Goal: Check status: Check status

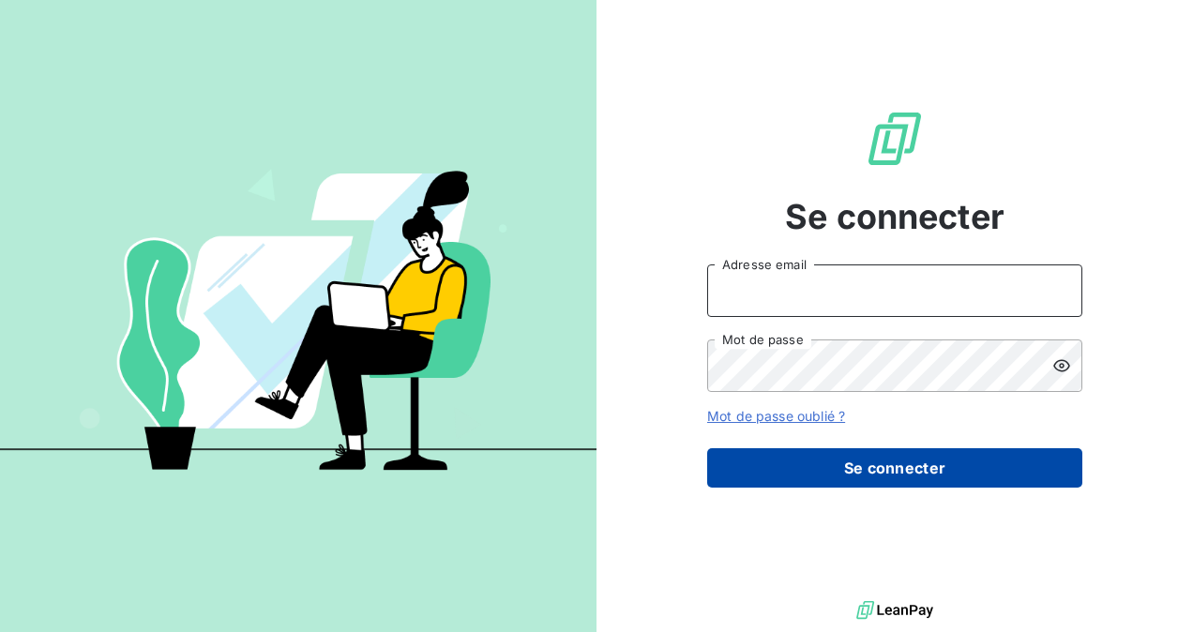
type input "[EMAIL_ADDRESS][DOMAIN_NAME]"
click at [897, 471] on button "Se connecter" at bounding box center [894, 467] width 375 height 39
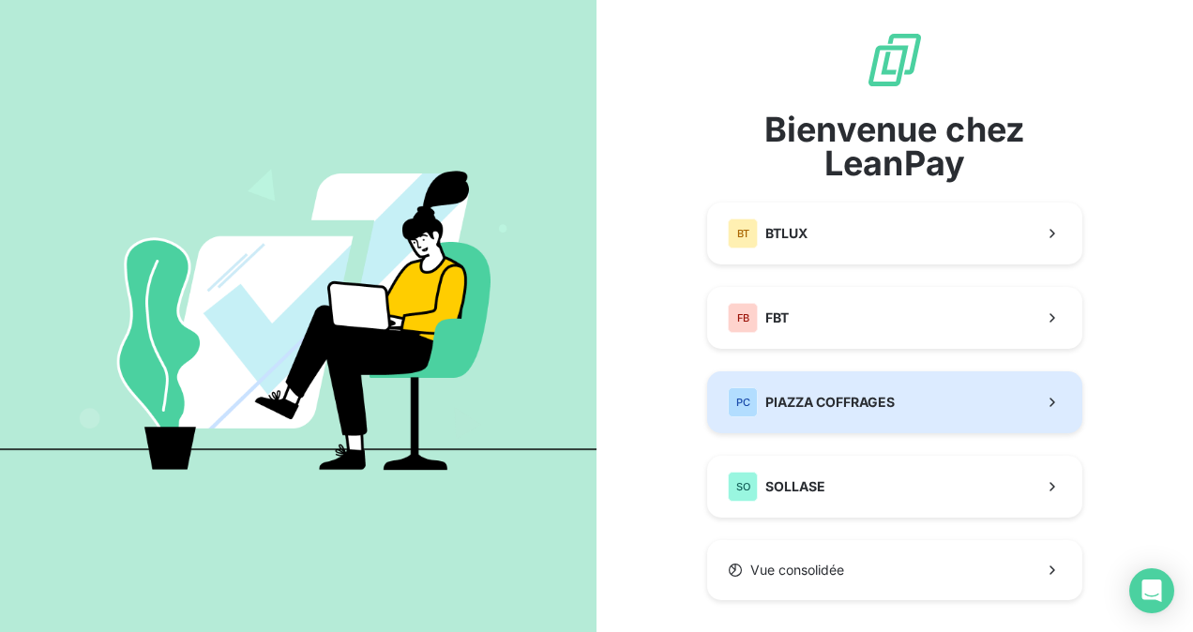
click at [833, 404] on span "PIAZZA COFFRAGES" at bounding box center [829, 402] width 129 height 19
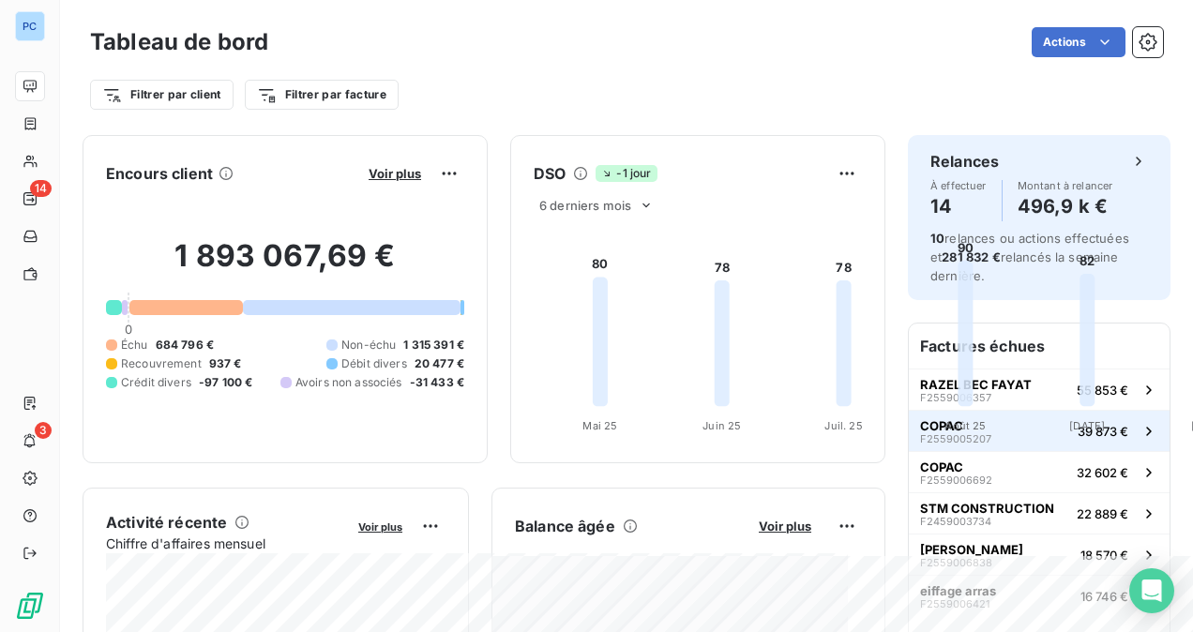
click at [944, 433] on span "F2559005207" at bounding box center [955, 438] width 71 height 11
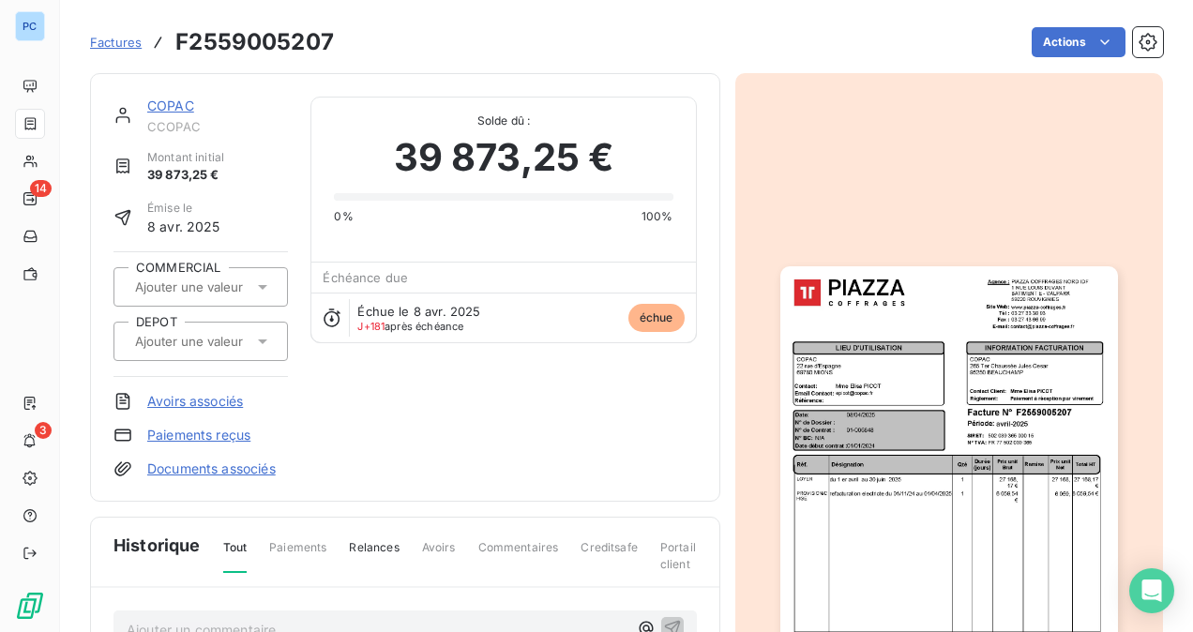
click at [889, 581] on img "button" at bounding box center [949, 504] width 338 height 477
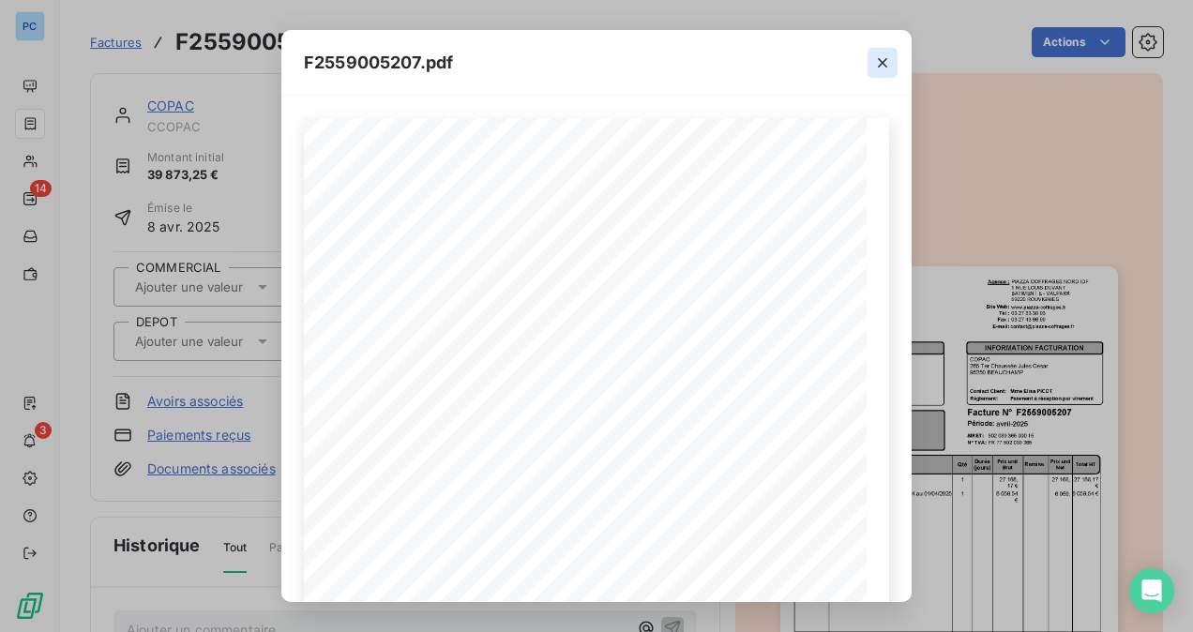
click at [891, 68] on icon "button" at bounding box center [882, 62] width 19 height 19
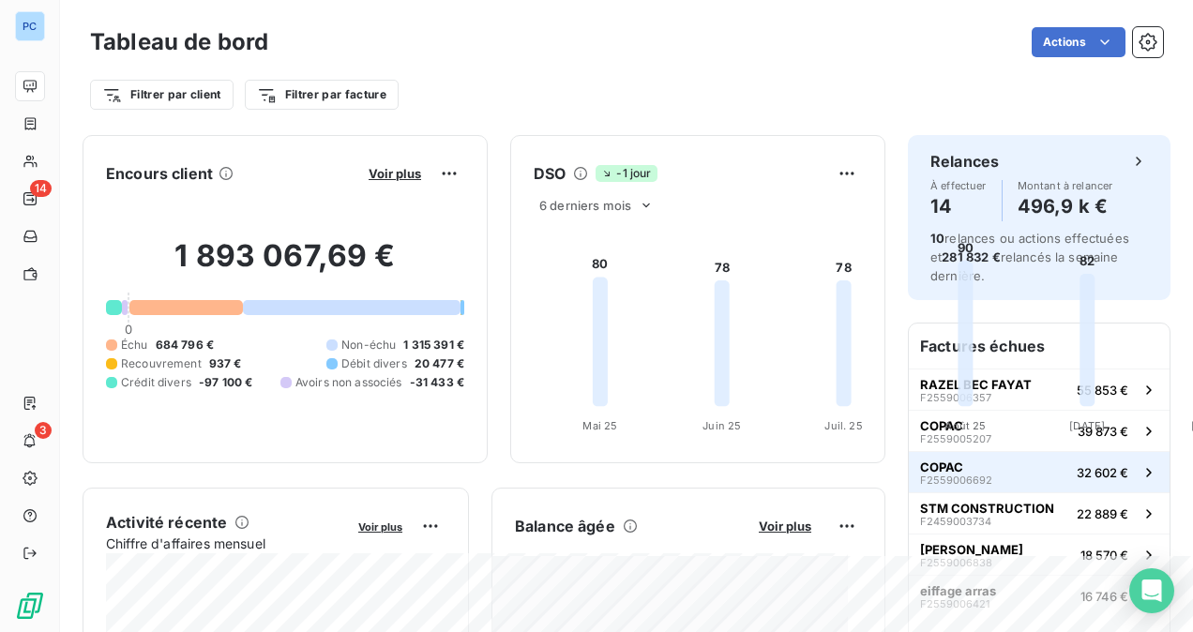
click at [945, 478] on span "F2559006692" at bounding box center [956, 480] width 72 height 11
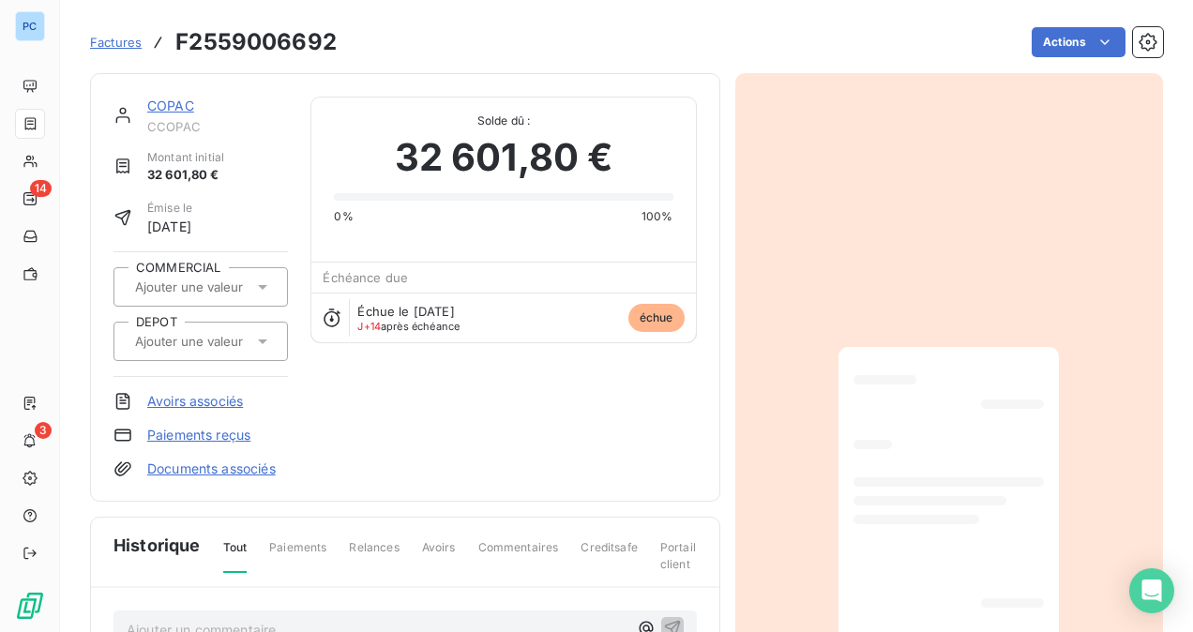
click at [879, 496] on div at bounding box center [930, 500] width 152 height 9
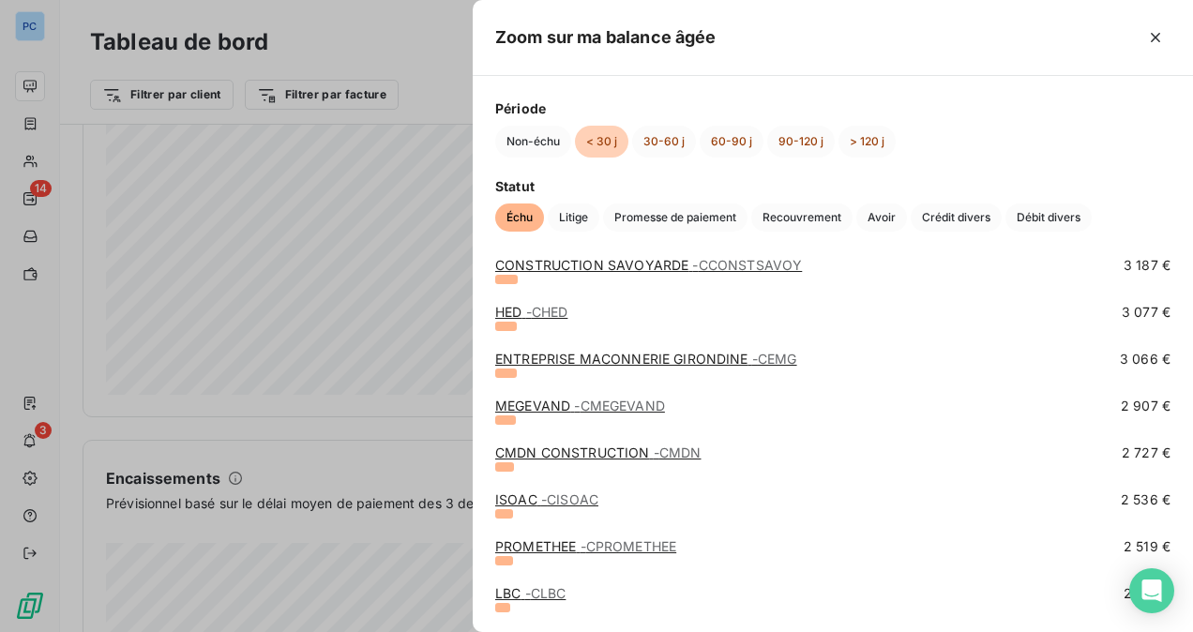
scroll to position [844, 0]
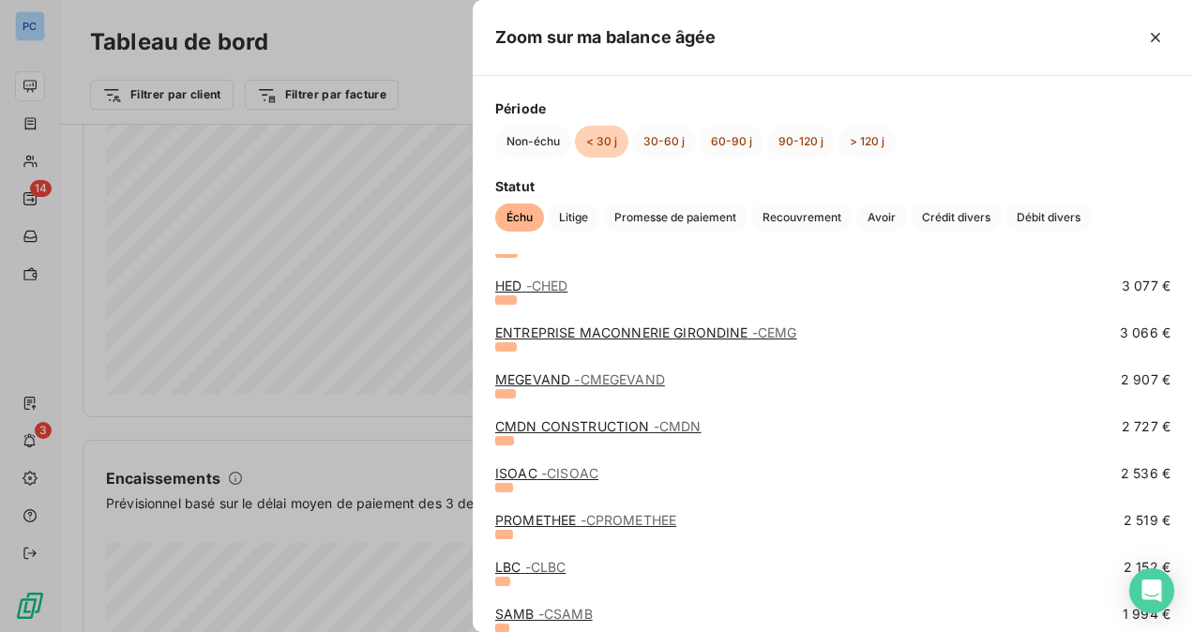
click at [285, 555] on div at bounding box center [596, 316] width 1193 height 632
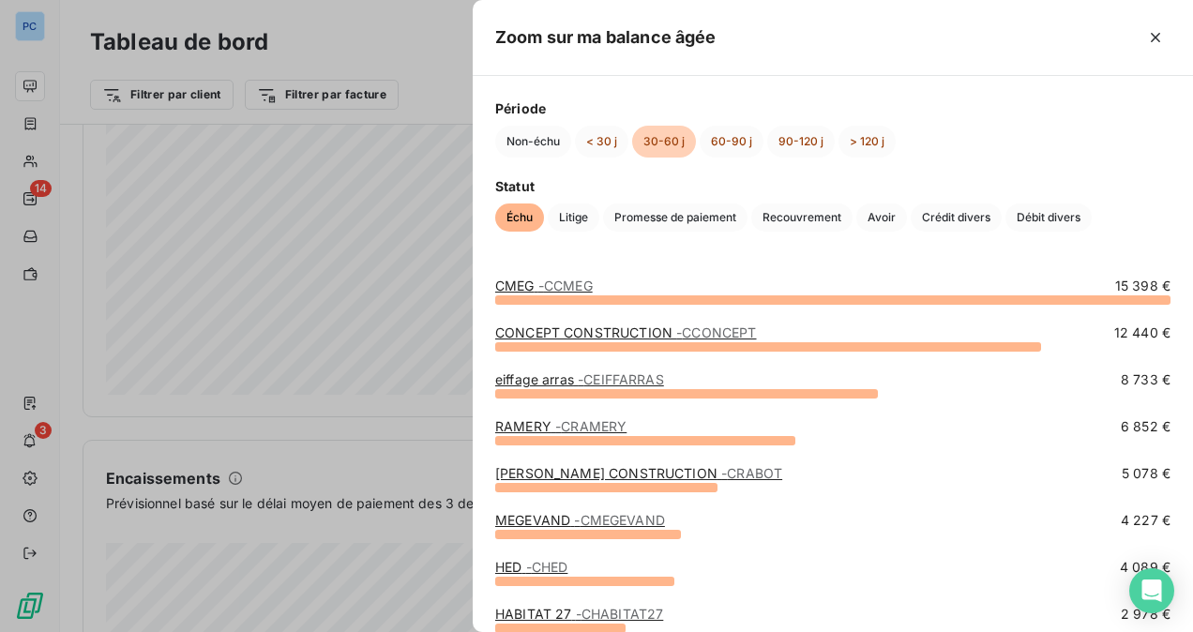
click at [281, 515] on div at bounding box center [596, 316] width 1193 height 632
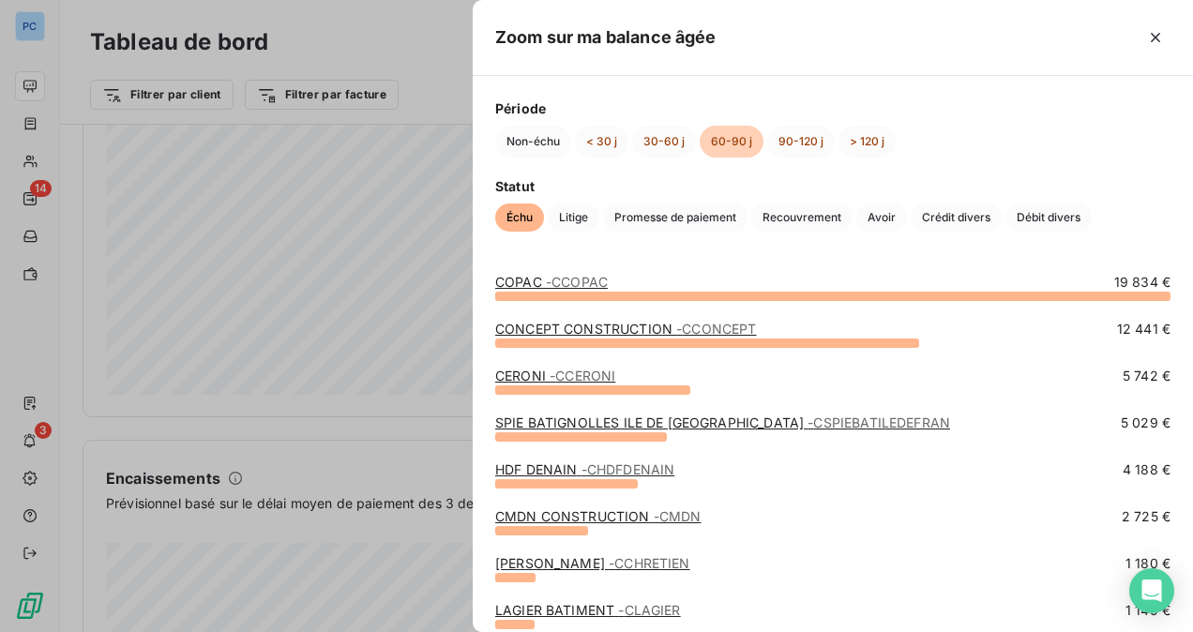
scroll to position [0, 0]
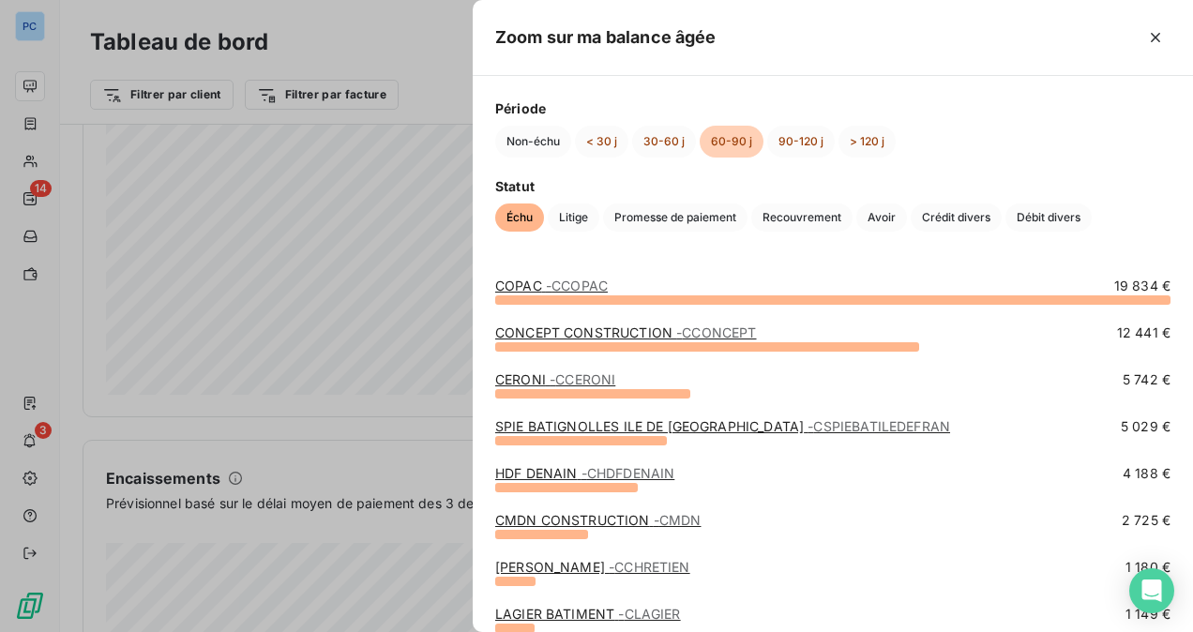
click at [280, 328] on div at bounding box center [596, 316] width 1193 height 632
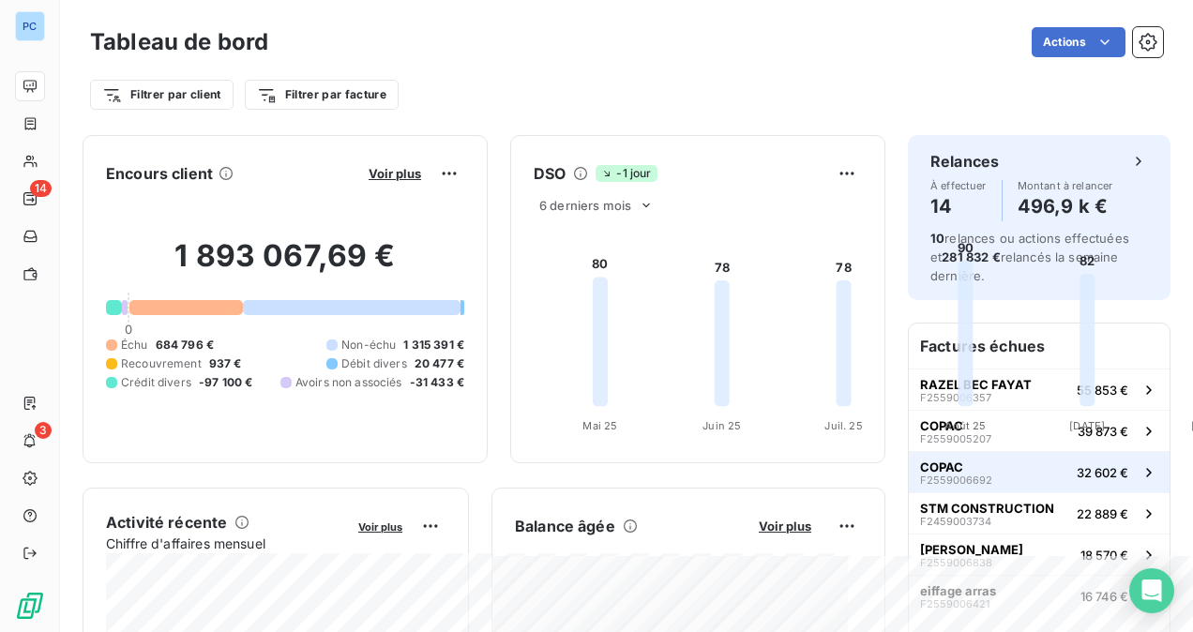
click at [937, 463] on span "COPAC" at bounding box center [941, 467] width 43 height 15
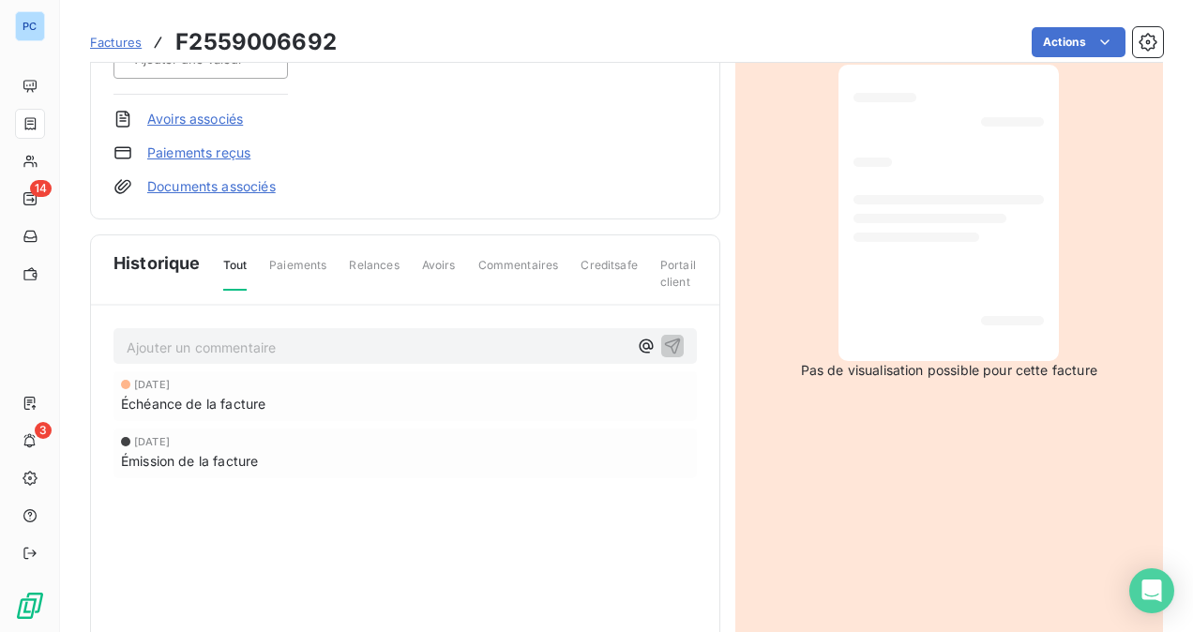
scroll to position [349, 0]
